Goal: Contribute content: Contribute content

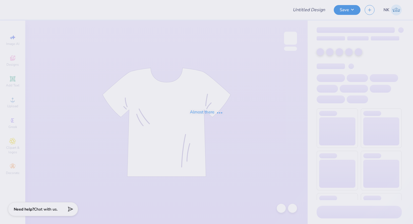
type input "Garage Door Services Swag"
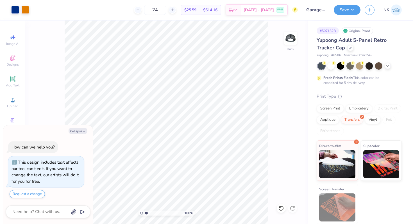
type textarea "x"
click at [274, 107] on input "1.64" at bounding box center [280, 106] width 20 height 8
type input "2"
type textarea "x"
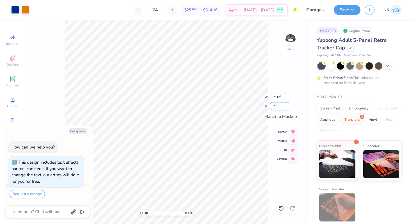
type input "2.88"
type input "2.00"
click at [292, 133] on icon at bounding box center [293, 131] width 8 height 7
click at [295, 142] on icon at bounding box center [293, 140] width 8 height 7
click at [352, 13] on button "Save" at bounding box center [347, 9] width 27 height 10
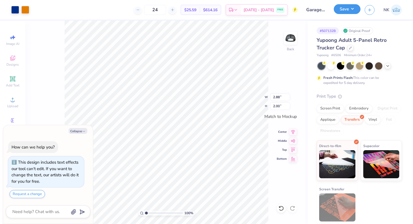
type textarea "x"
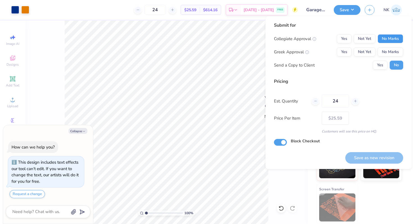
click at [385, 42] on button "No Marks" at bounding box center [391, 38] width 26 height 9
click at [386, 53] on button "No Marks" at bounding box center [391, 52] width 26 height 9
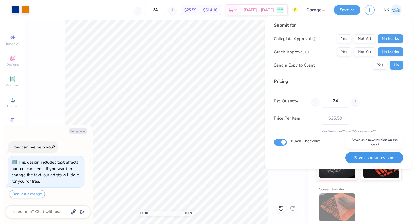
click at [380, 159] on button "Save as new revision" at bounding box center [375, 158] width 58 height 12
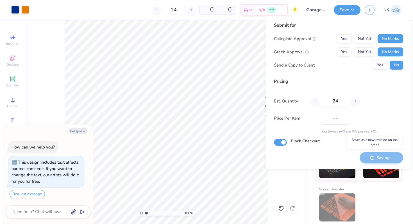
type input "$25.59"
type textarea "x"
